Goal: Information Seeking & Learning: Learn about a topic

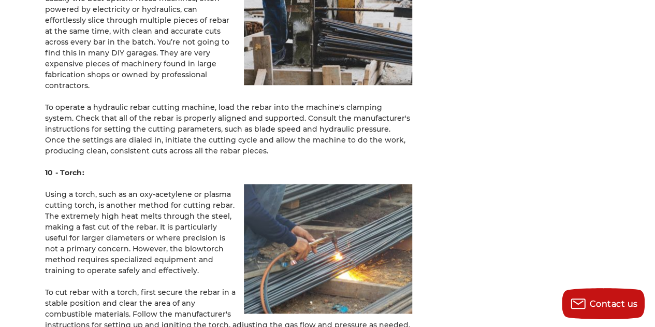
scroll to position [2481, 0]
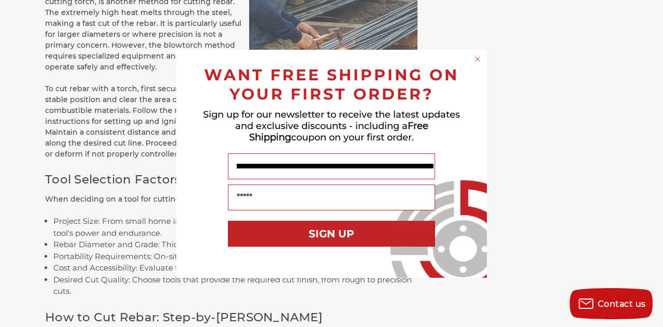
scroll to position [0, 1895]
type input "**********"
click at [477, 57] on circle "Close dialog" at bounding box center [478, 59] width 10 height 10
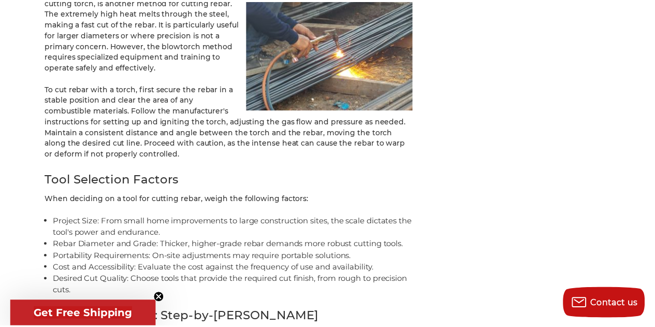
scroll to position [2673, 0]
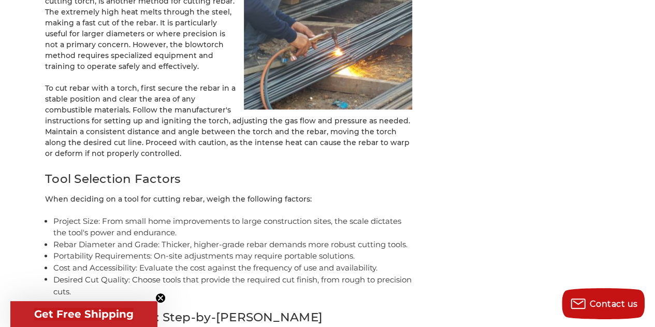
click at [292, 215] on li "Project Size: From small home improvements to large construction sites, the sca…" at bounding box center [232, 226] width 359 height 23
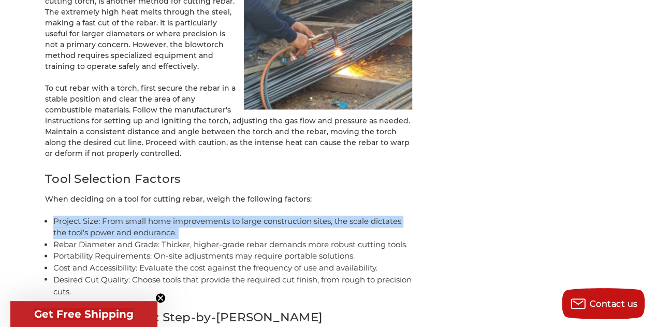
click at [292, 215] on li "Project Size: From small home improvements to large construction sites, the sca…" at bounding box center [232, 226] width 359 height 23
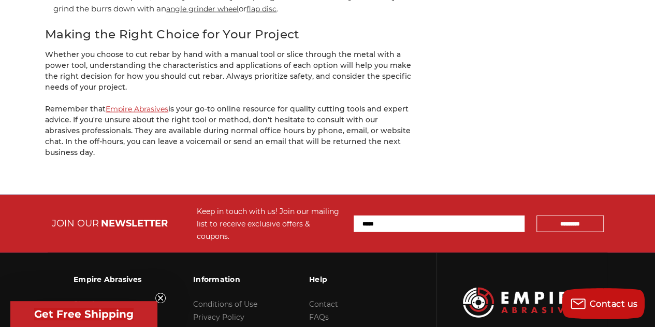
scroll to position [3151, 0]
